Goal: Transaction & Acquisition: Purchase product/service

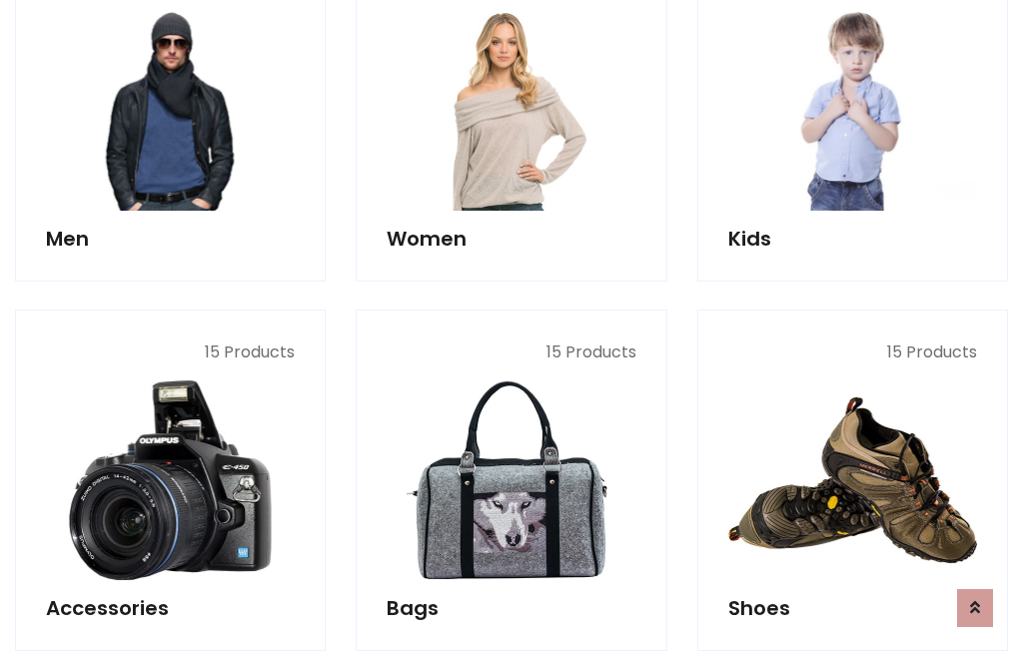
scroll to position [1449, 0]
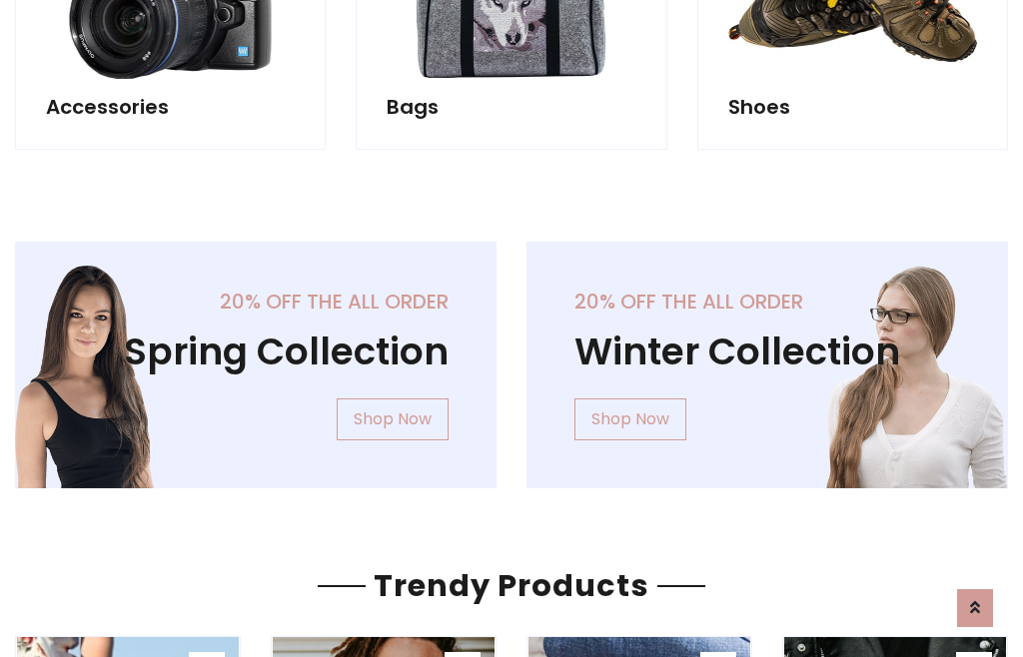
click at [511, 356] on div "20% off the all order Winter Collection Shop Now" at bounding box center [766, 381] width 511 height 279
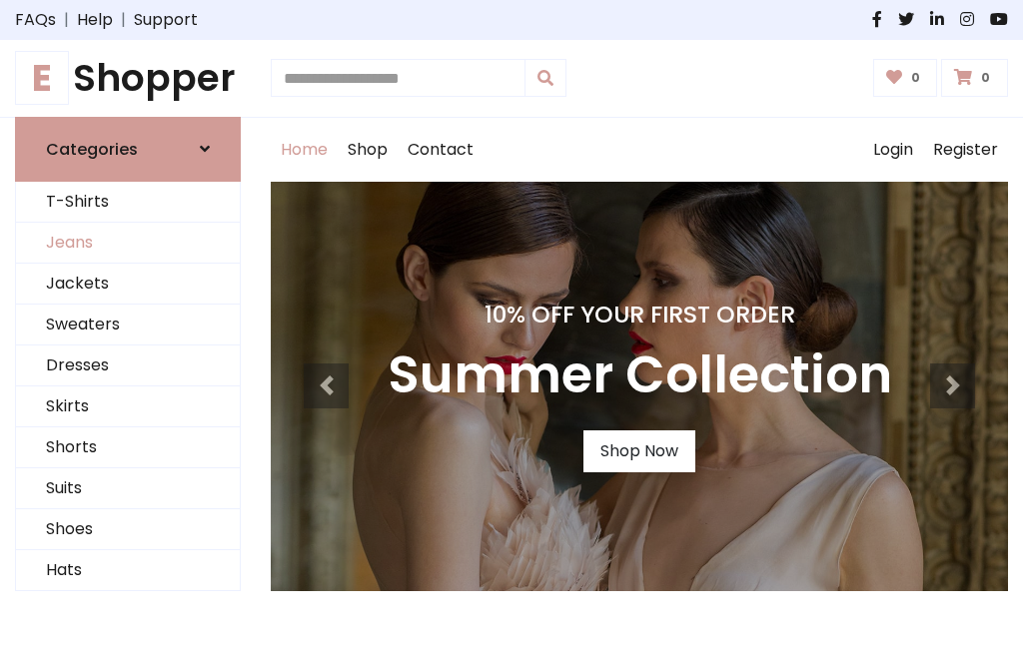
click at [128, 243] on link "Jeans" at bounding box center [128, 243] width 224 height 41
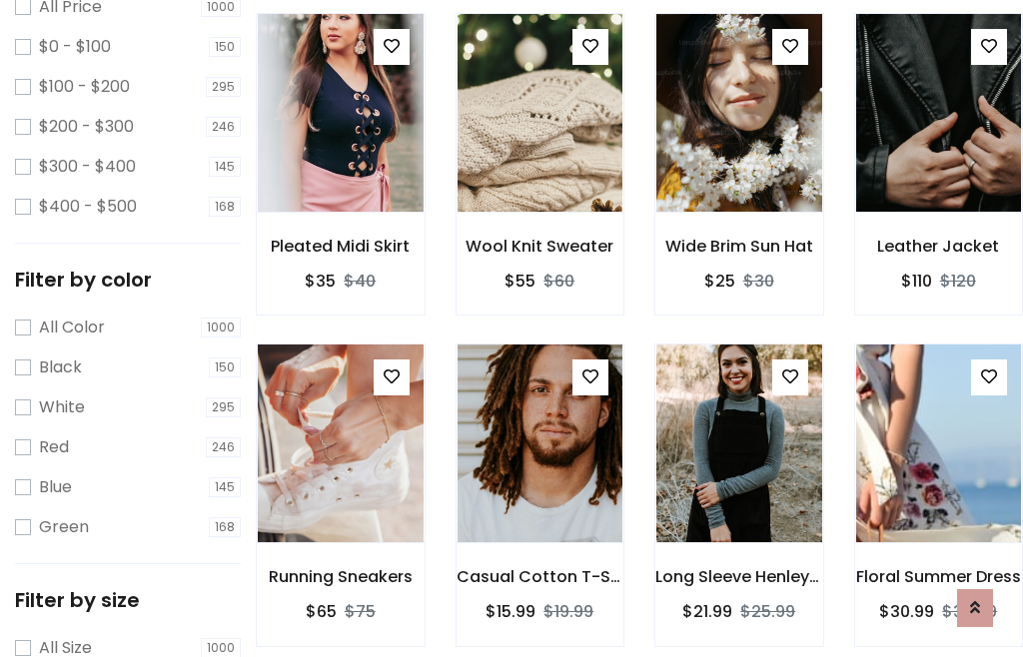
scroll to position [630, 0]
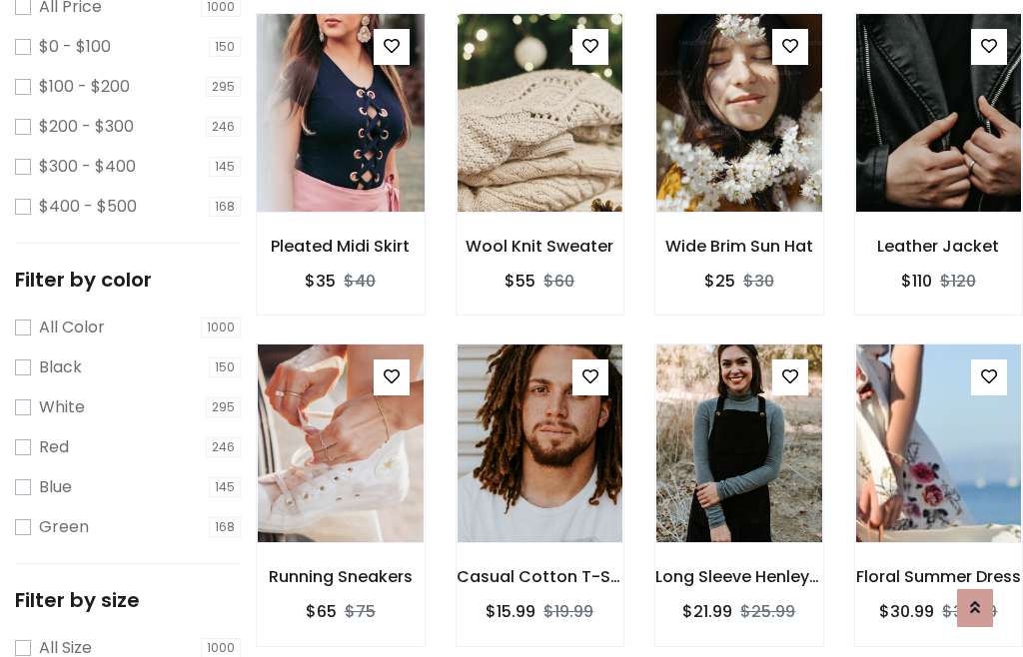
click at [340, 156] on img at bounding box center [340, 112] width 199 height 479
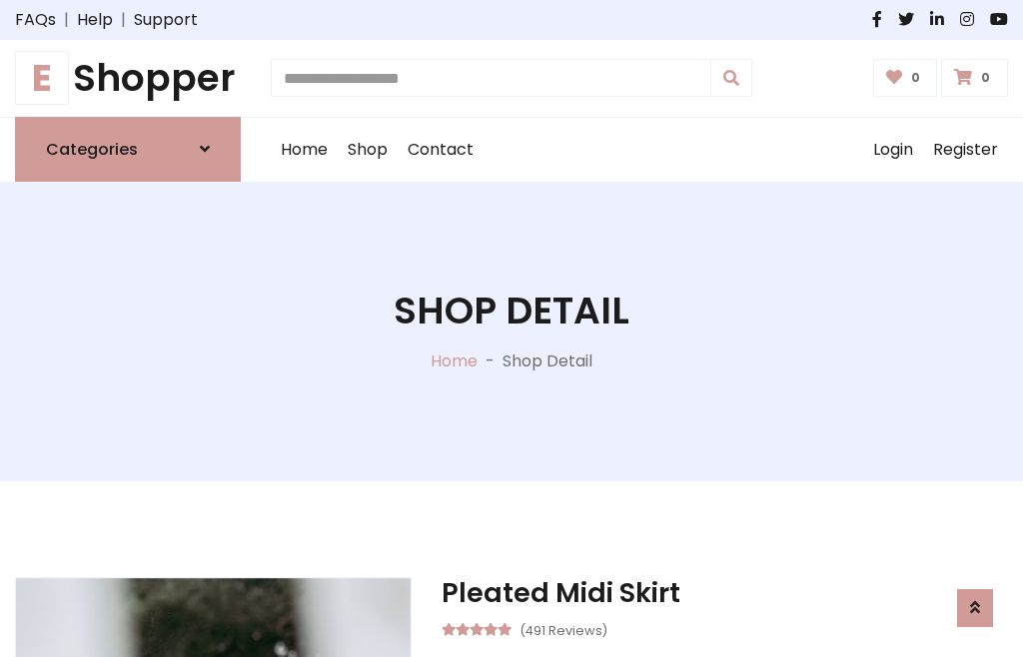
scroll to position [215, 0]
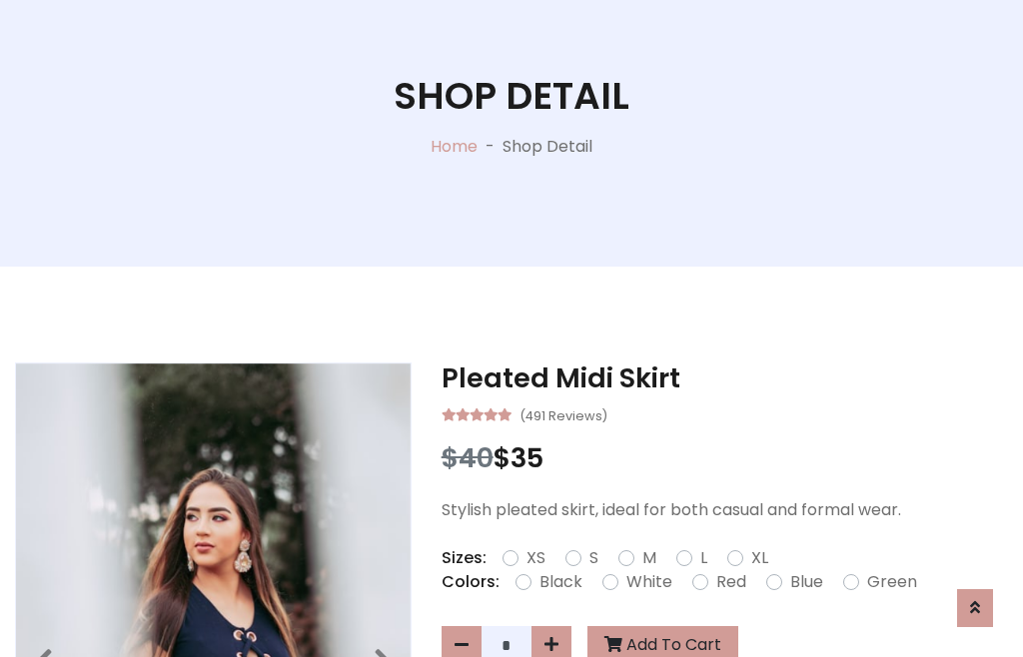
click at [728, 582] on label "Red" at bounding box center [731, 582] width 30 height 24
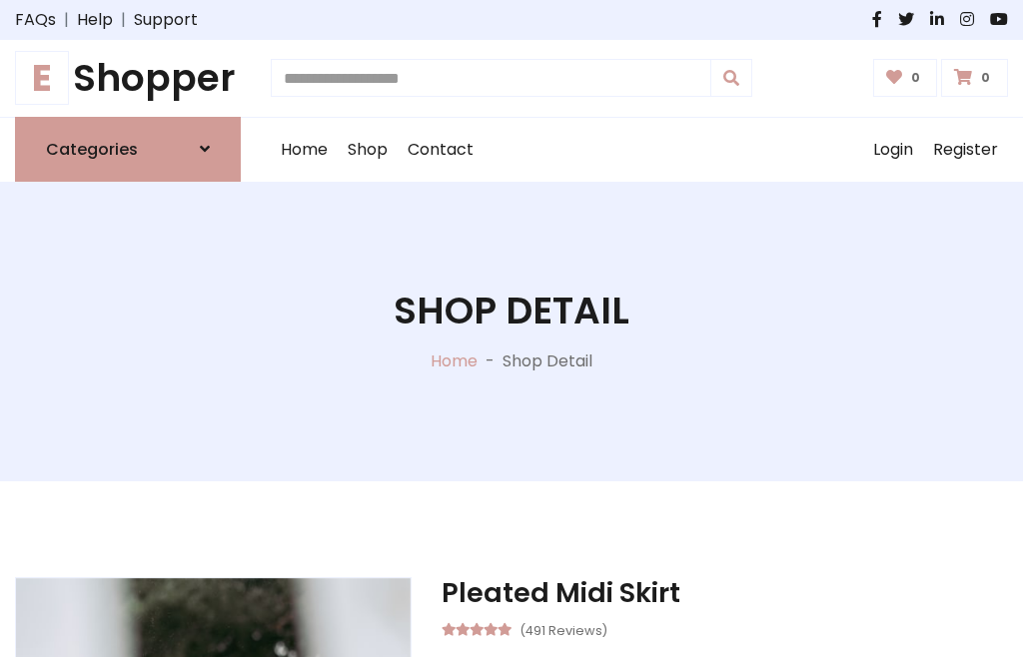
click at [511, 329] on h1 "Shop Detail" at bounding box center [511, 311] width 236 height 45
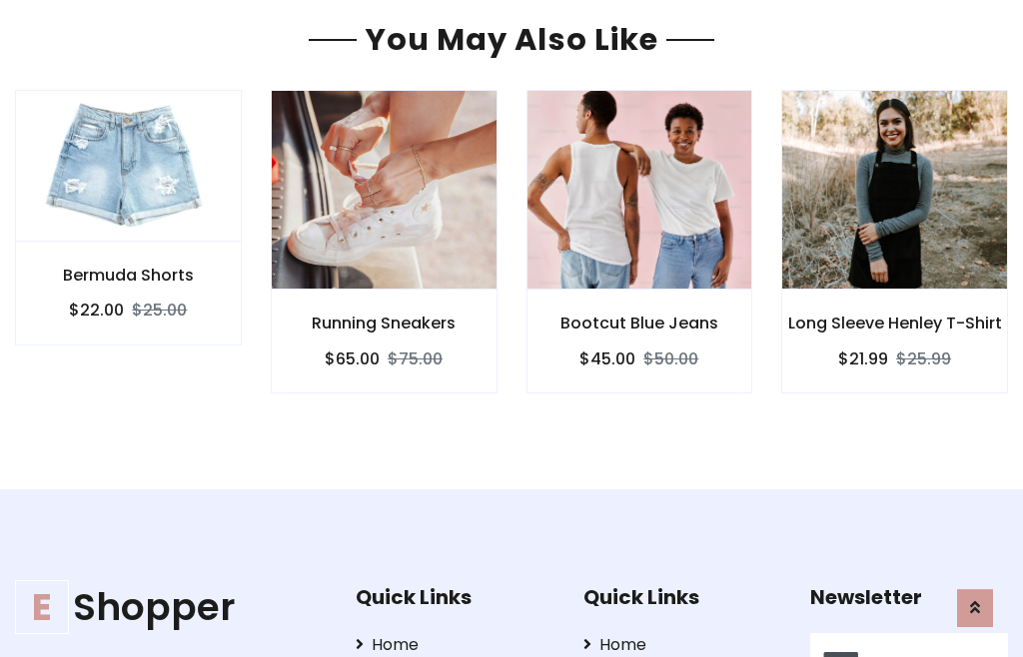
type input "******"
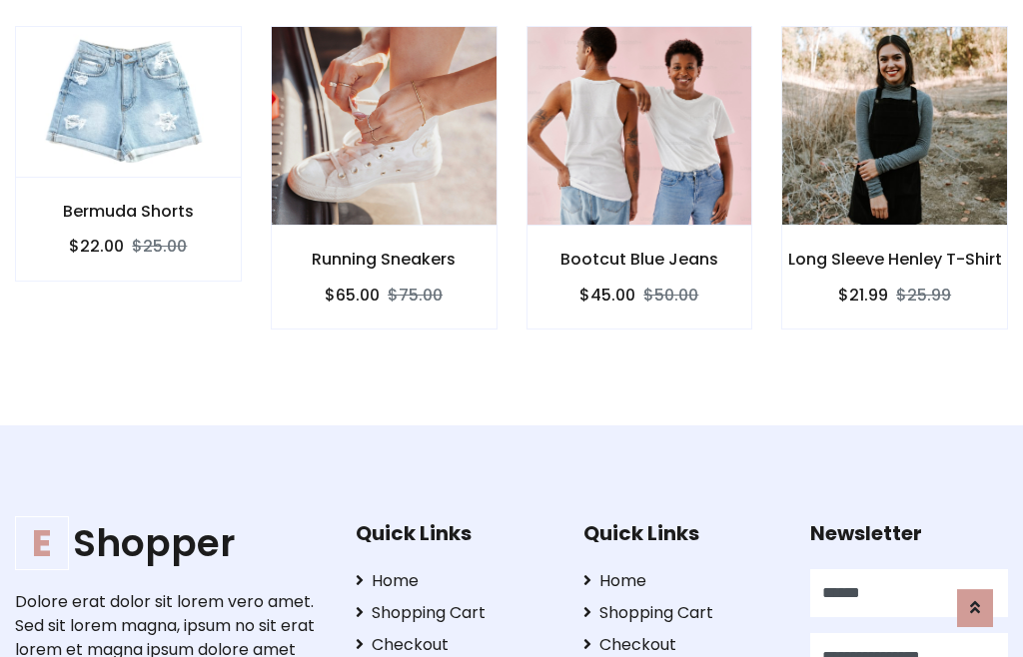
scroll to position [0, 1]
type input "**********"
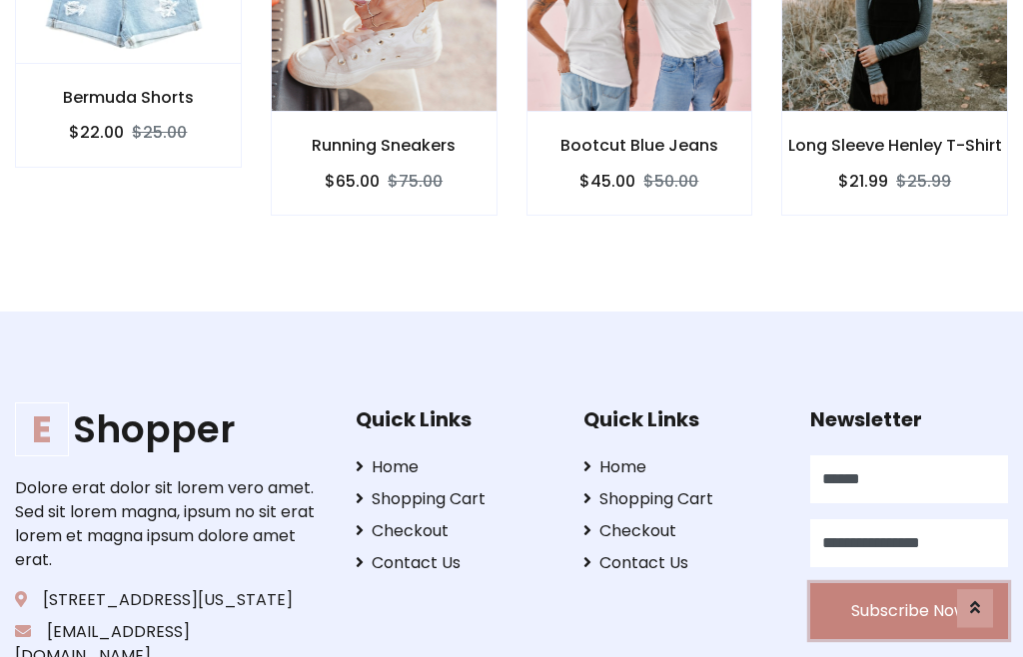
scroll to position [1767, 0]
